Goal: Obtain resource: Obtain resource

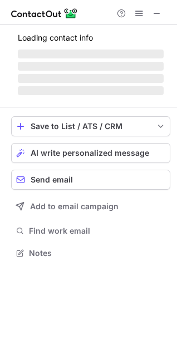
scroll to position [260, 177]
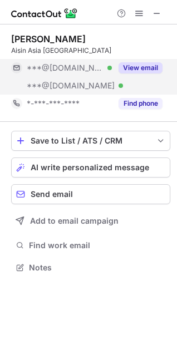
click at [134, 68] on button "View email" at bounding box center [140, 67] width 44 height 11
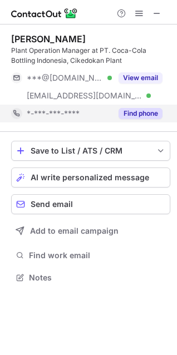
scroll to position [270, 177]
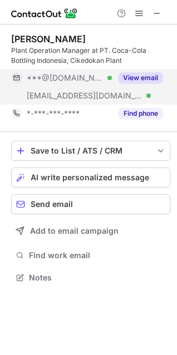
click at [133, 77] on button "View email" at bounding box center [140, 77] width 44 height 11
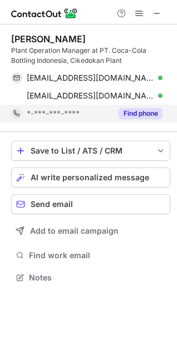
click at [145, 107] on div "Find phone" at bounding box center [137, 114] width 51 height 18
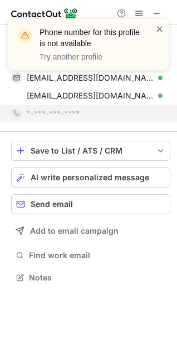
click at [161, 27] on span at bounding box center [159, 28] width 9 height 11
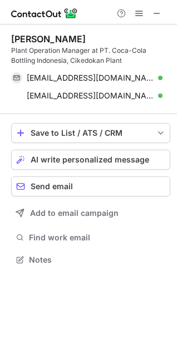
scroll to position [252, 177]
click at [155, 12] on span at bounding box center [156, 13] width 9 height 9
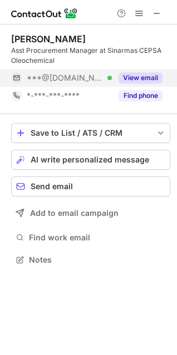
scroll to position [252, 177]
click at [143, 85] on div "View email" at bounding box center [137, 78] width 51 height 18
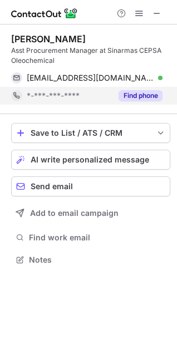
click at [143, 92] on button "Find phone" at bounding box center [140, 95] width 44 height 11
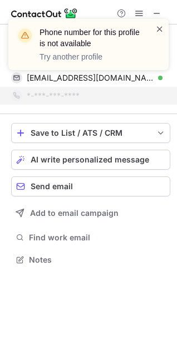
click at [160, 29] on span at bounding box center [159, 28] width 9 height 11
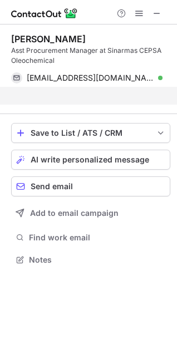
scroll to position [234, 177]
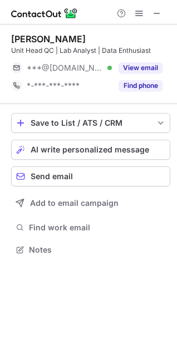
scroll to position [242, 177]
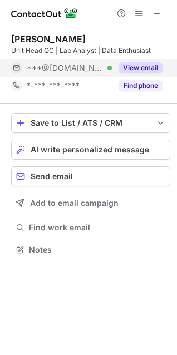
click at [137, 69] on button "View email" at bounding box center [140, 67] width 44 height 11
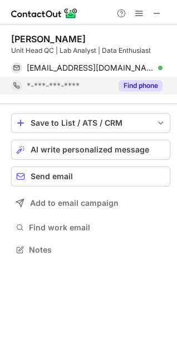
click at [131, 81] on button "Find phone" at bounding box center [140, 85] width 44 height 11
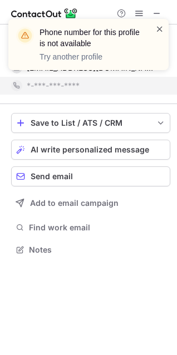
click at [162, 28] on span at bounding box center [159, 28] width 9 height 11
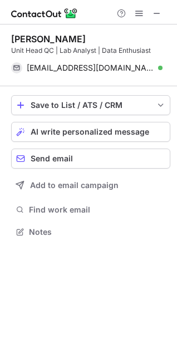
scroll to position [224, 177]
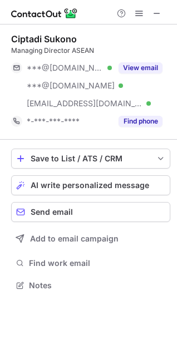
scroll to position [277, 177]
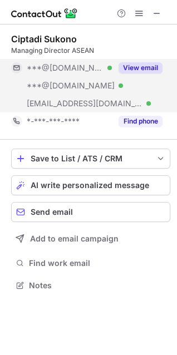
click at [148, 66] on button "View email" at bounding box center [140, 67] width 44 height 11
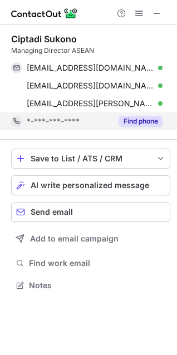
click at [147, 116] on button "Find phone" at bounding box center [140, 121] width 44 height 11
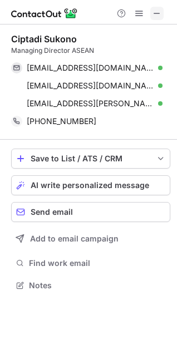
click at [157, 16] on span at bounding box center [156, 13] width 9 height 9
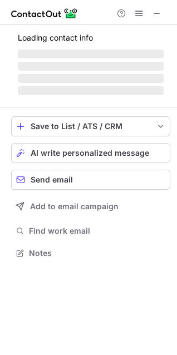
scroll to position [242, 177]
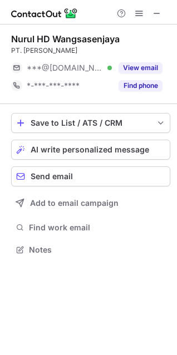
click at [147, 82] on button "Find phone" at bounding box center [140, 85] width 44 height 11
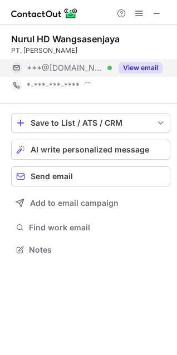
click at [141, 71] on button "View email" at bounding box center [140, 67] width 44 height 11
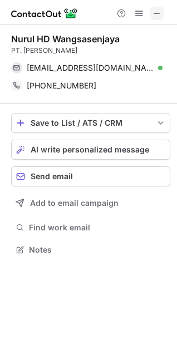
click at [156, 12] on span at bounding box center [156, 13] width 9 height 9
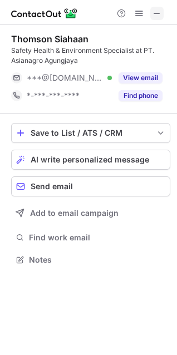
scroll to position [252, 177]
click at [160, 11] on span at bounding box center [156, 13] width 9 height 9
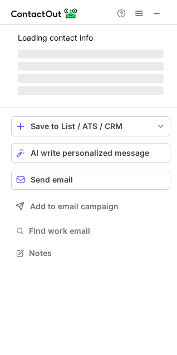
scroll to position [252, 177]
